Goal: Use online tool/utility: Utilize a website feature to perform a specific function

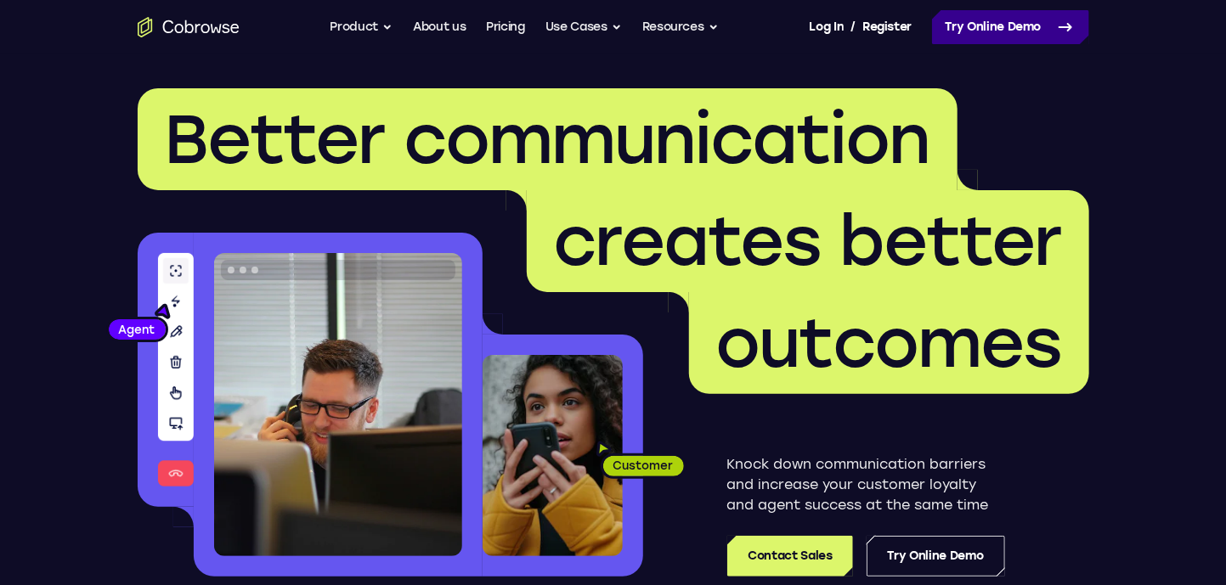
click at [1007, 32] on link "Try Online Demo" at bounding box center [1010, 27] width 157 height 34
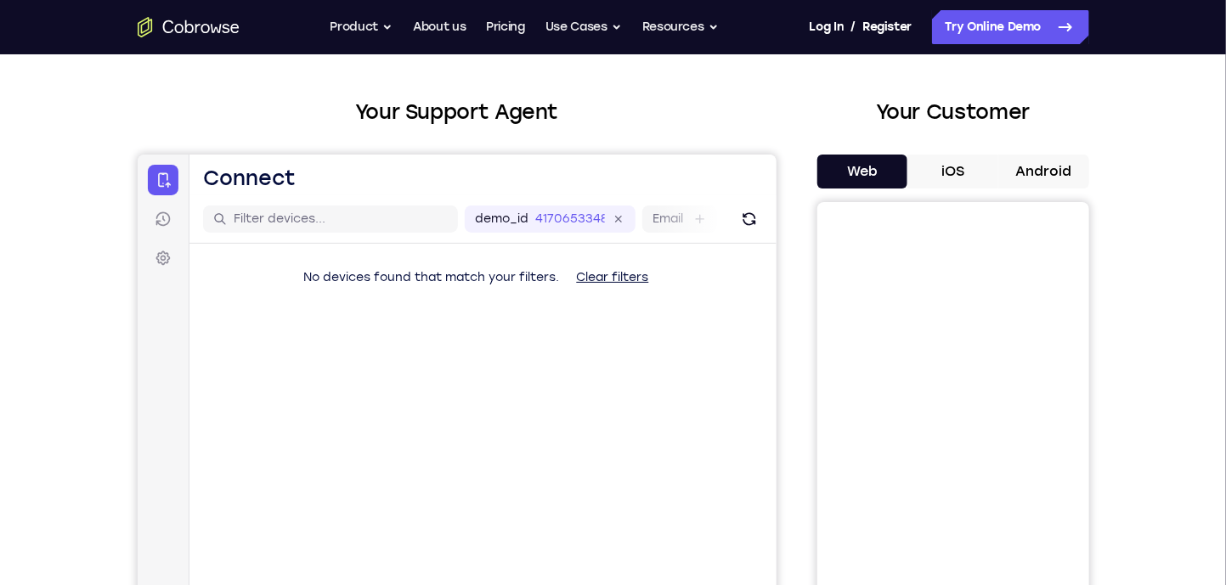
scroll to position [85, 0]
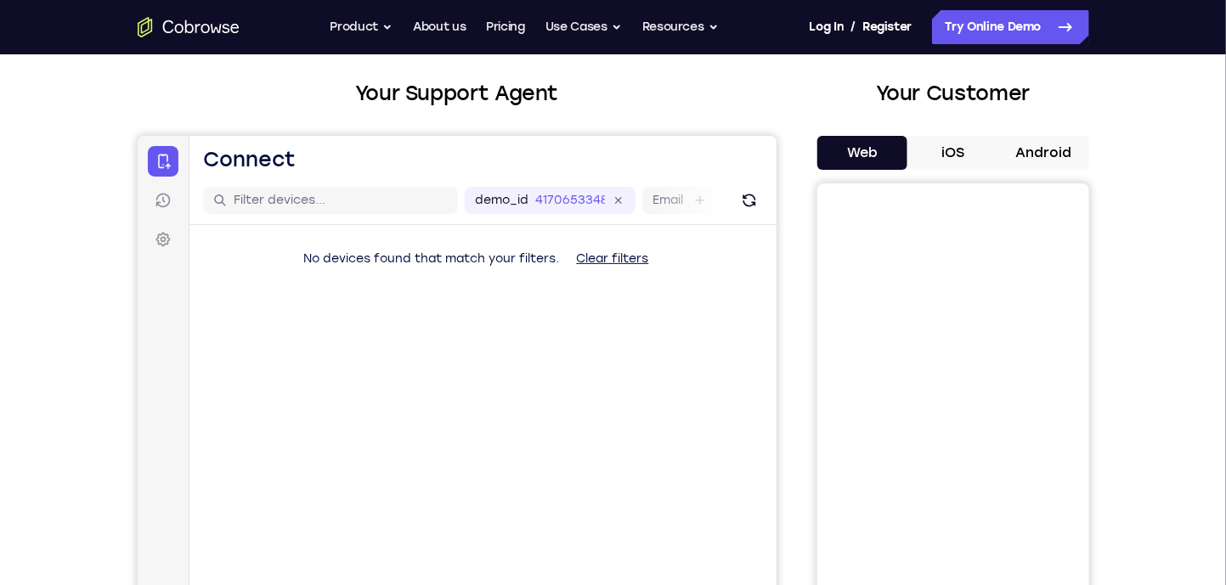
click at [625, 254] on button "Clear filters" at bounding box center [611, 258] width 99 height 34
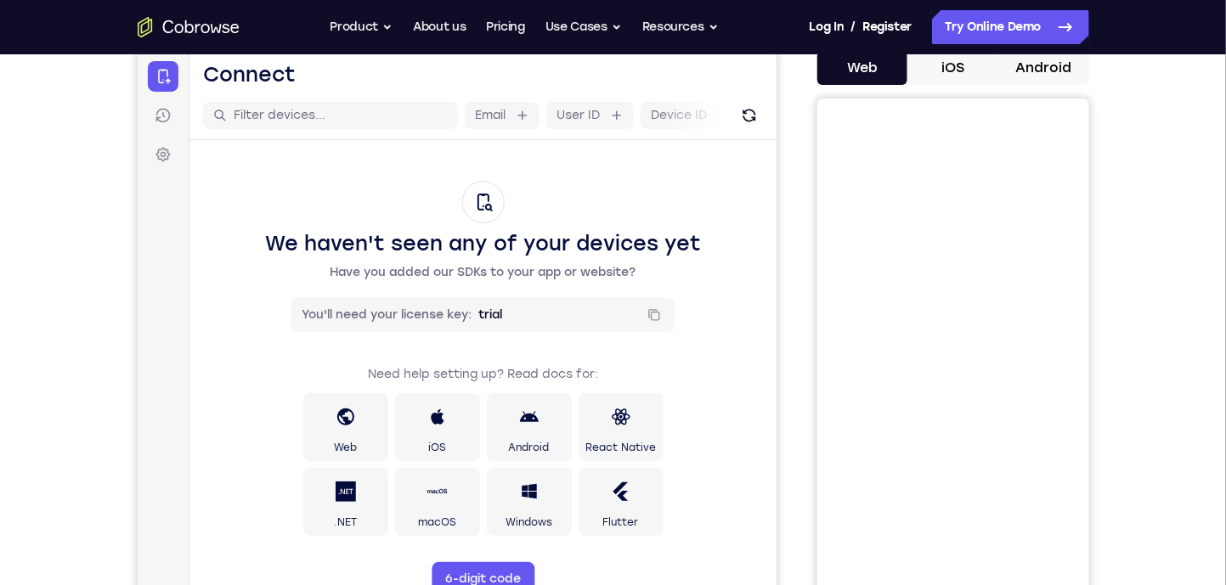
scroll to position [254, 0]
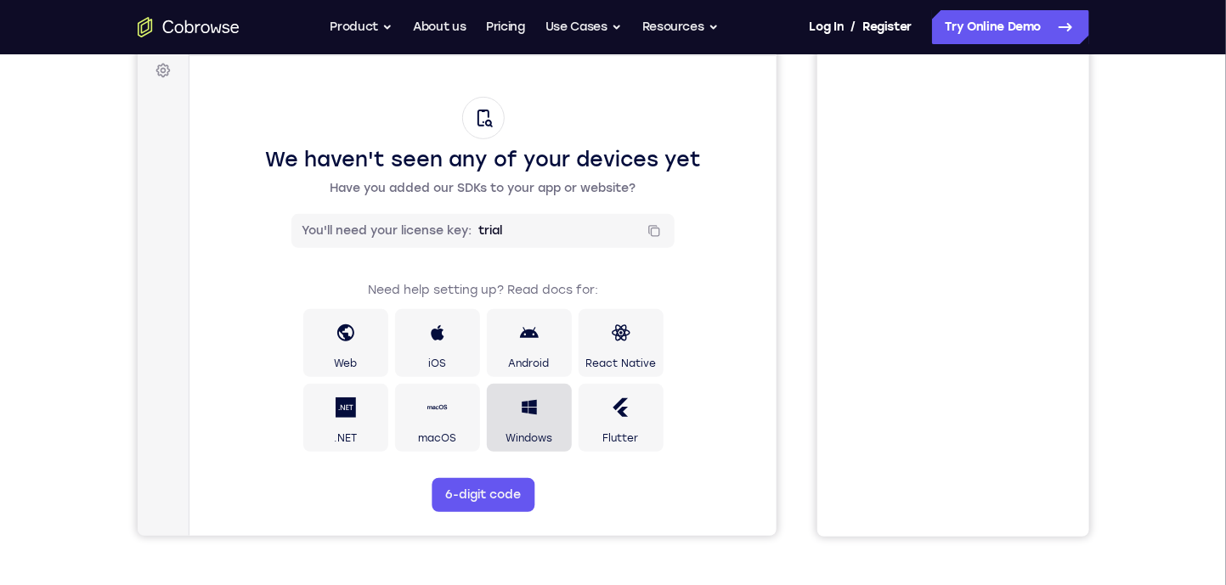
click at [541, 421] on link "Windows" at bounding box center [528, 419] width 85 height 68
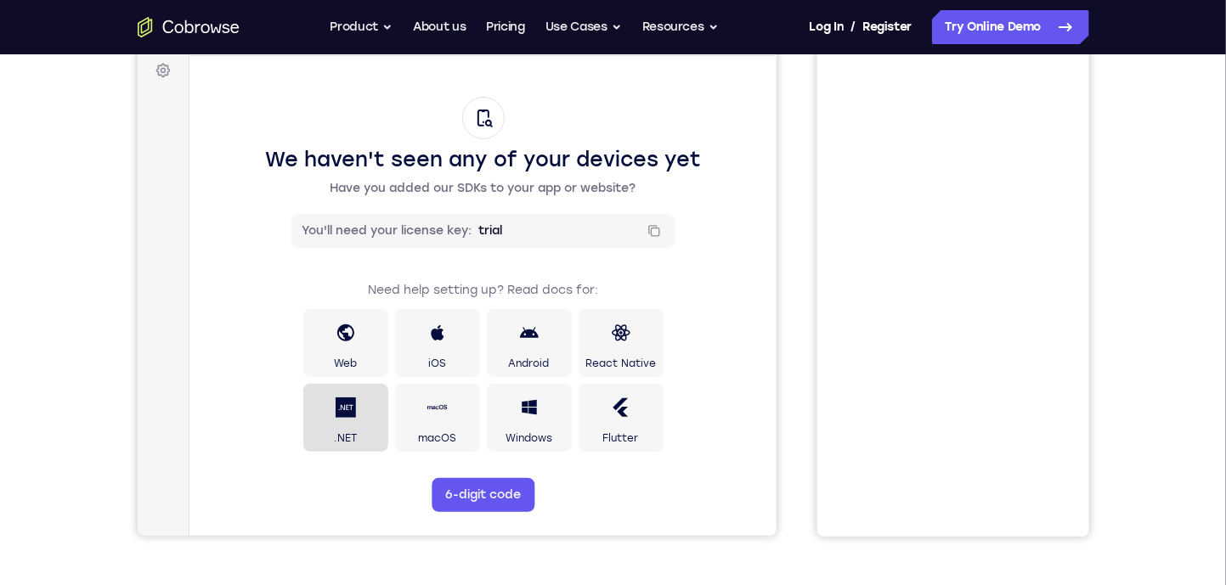
click at [367, 424] on link ".NET" at bounding box center [344, 419] width 85 height 68
